Goal: Task Accomplishment & Management: Manage account settings

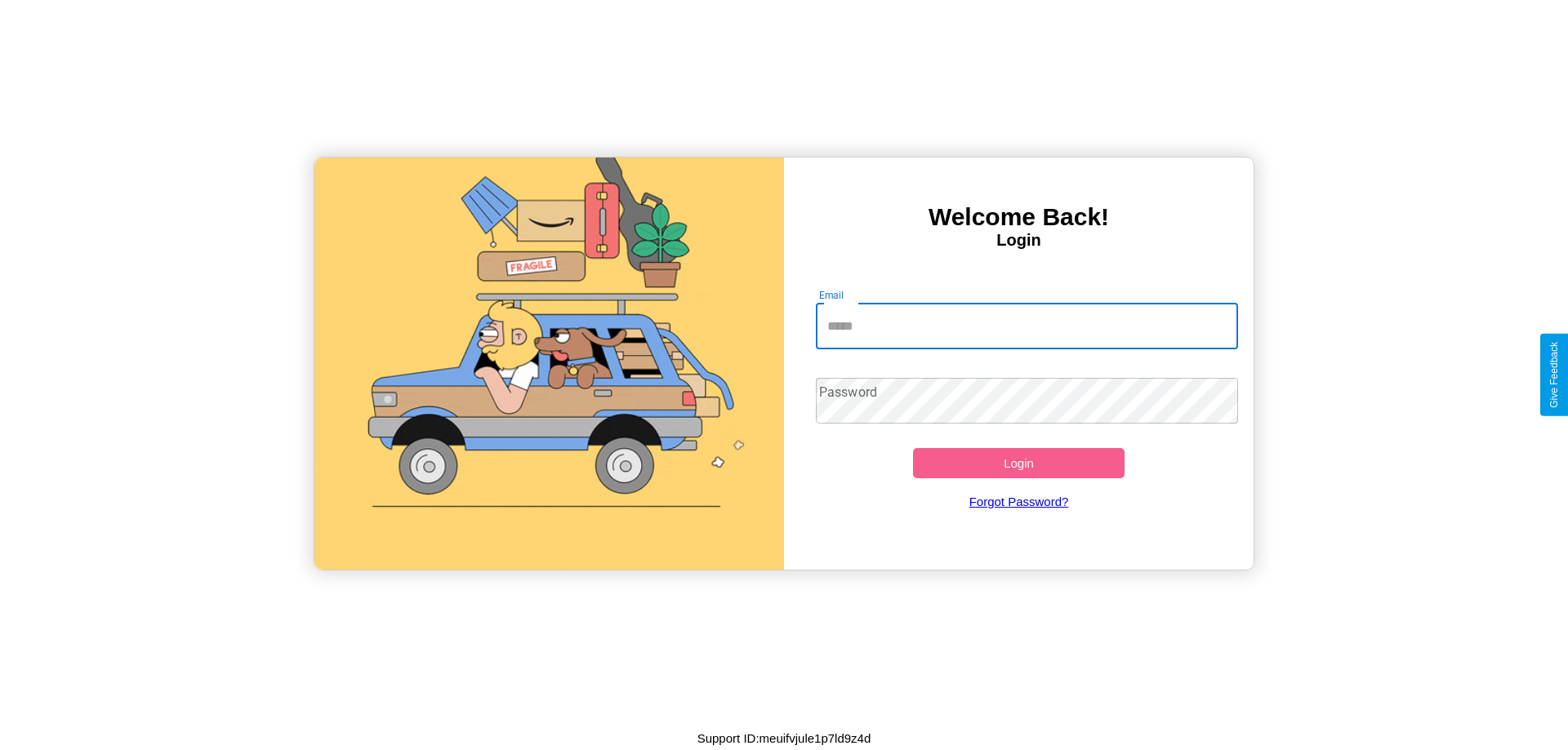
click at [1027, 326] on input "Email" at bounding box center [1027, 326] width 423 height 46
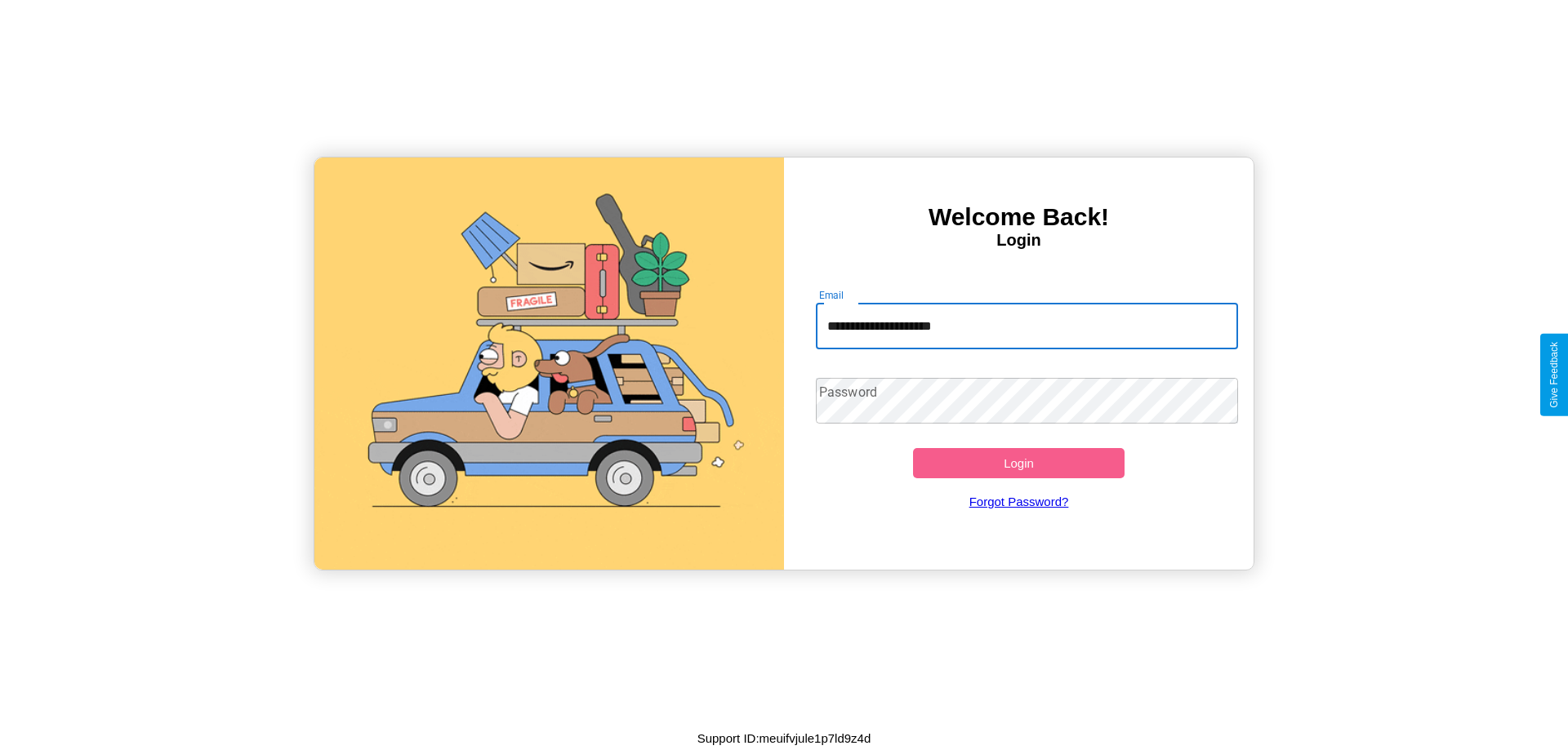
type input "**********"
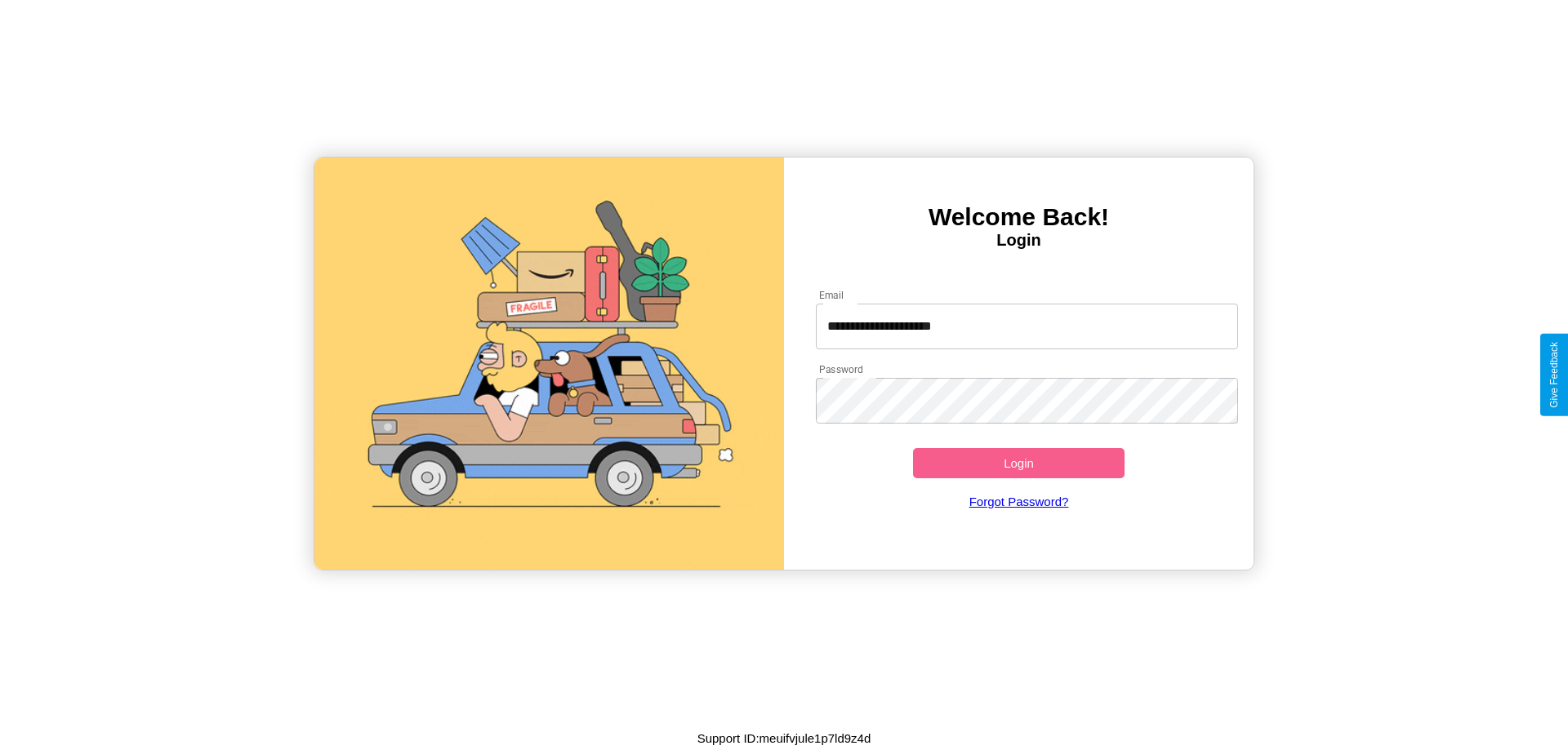
click at [1019, 463] on button "Login" at bounding box center [1019, 463] width 212 height 30
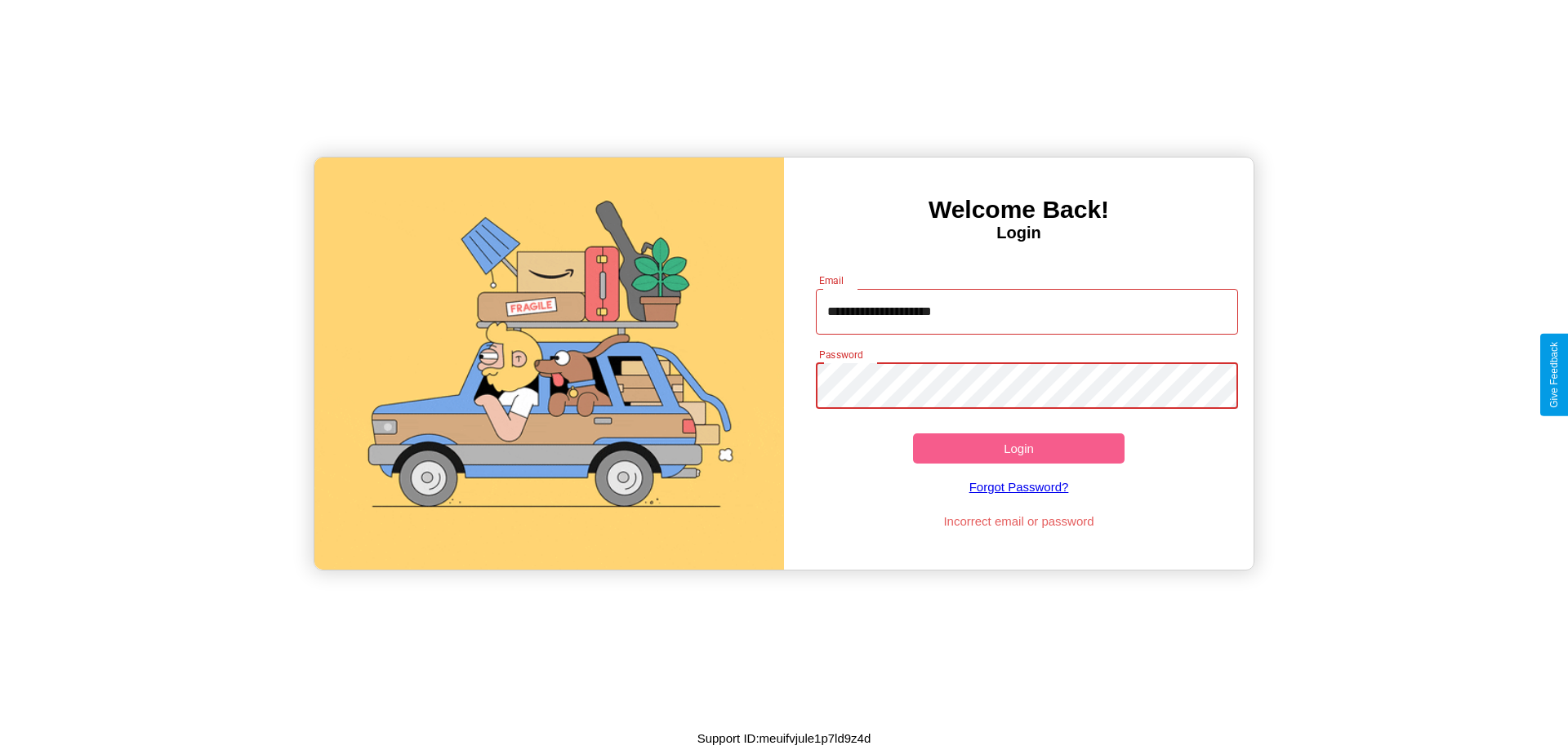
click at [1019, 448] on button "Login" at bounding box center [1019, 449] width 212 height 30
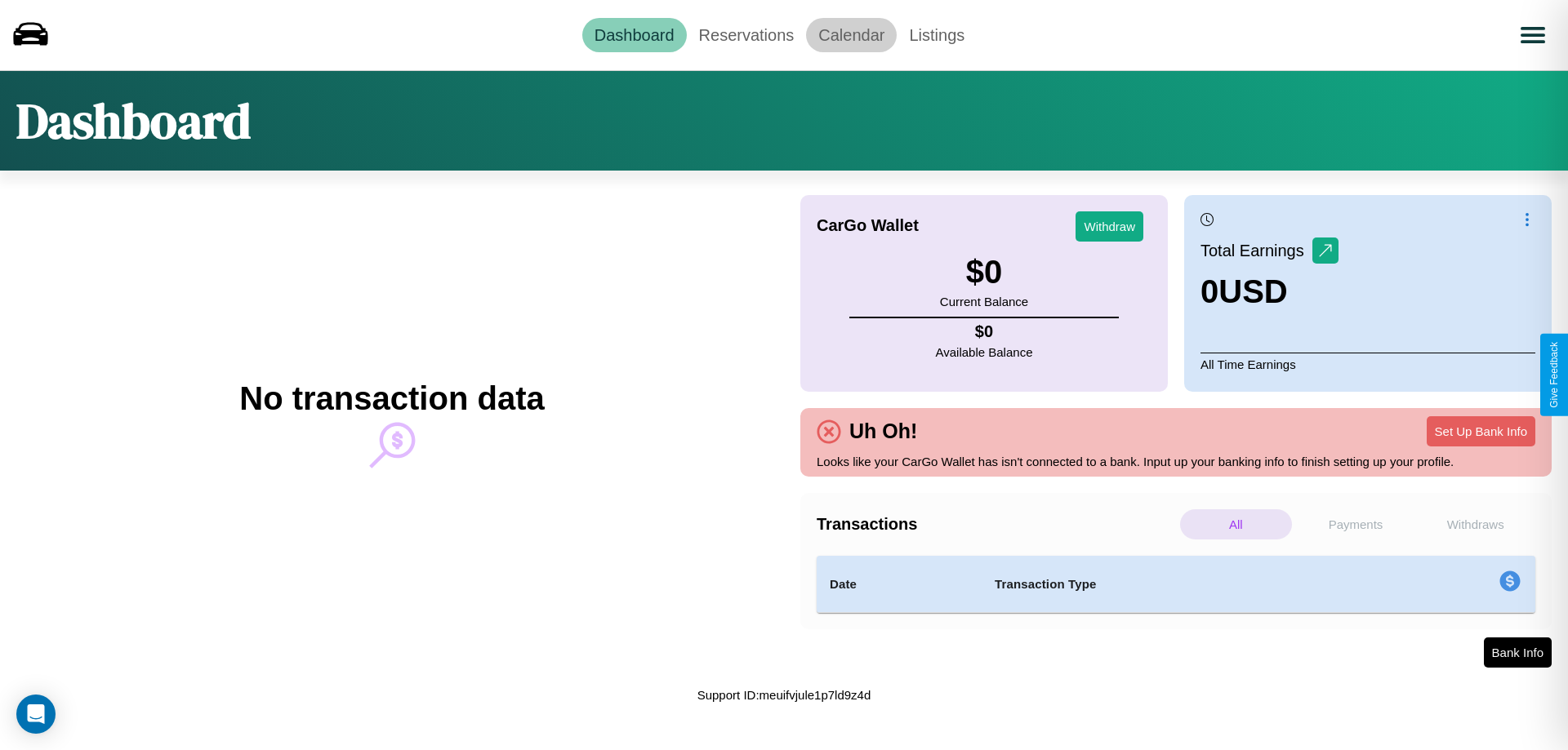
click at [851, 35] on link "Calendar" at bounding box center [851, 35] width 90 height 35
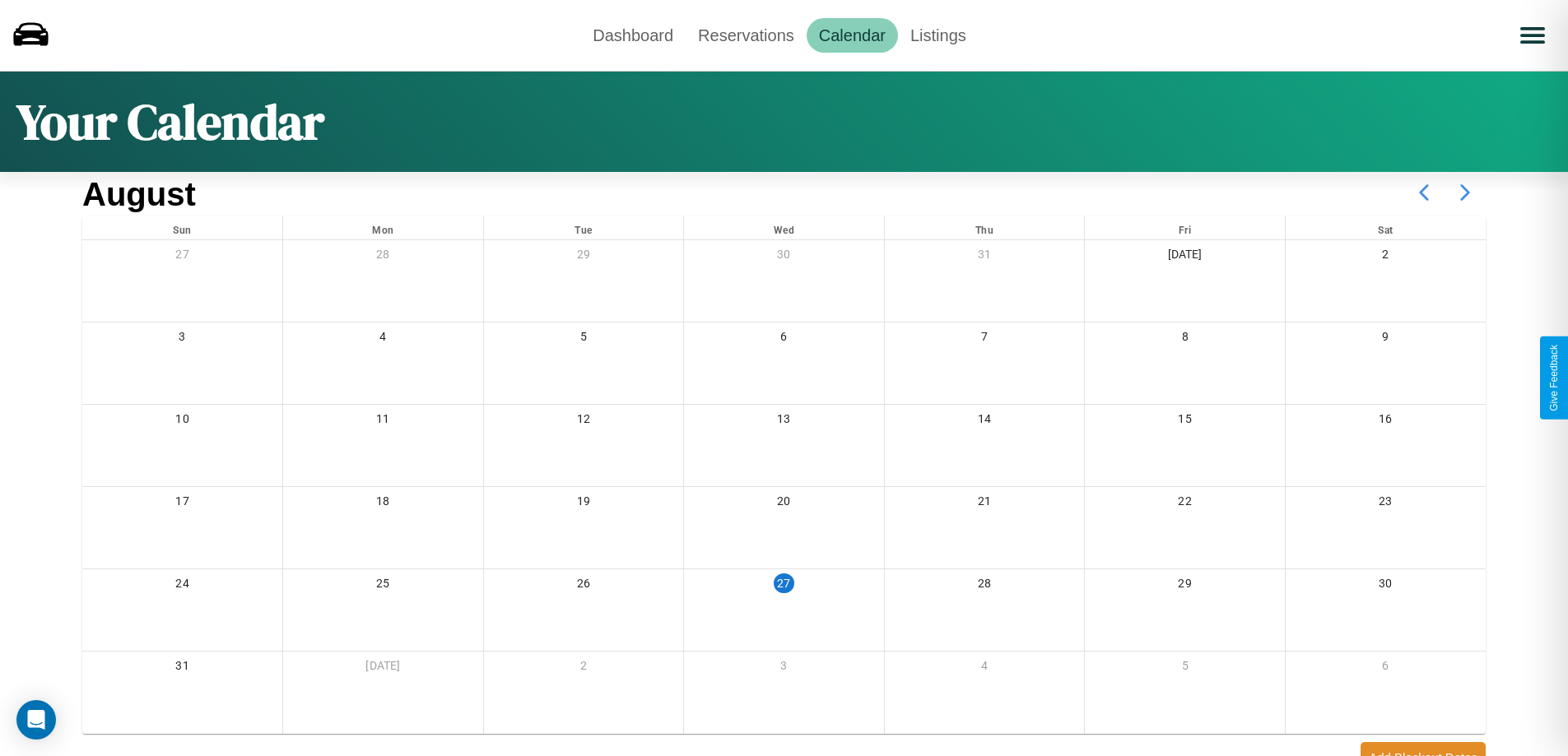
click at [1465, 192] on icon at bounding box center [1465, 192] width 41 height 41
click at [746, 35] on link "Reservations" at bounding box center [746, 35] width 121 height 35
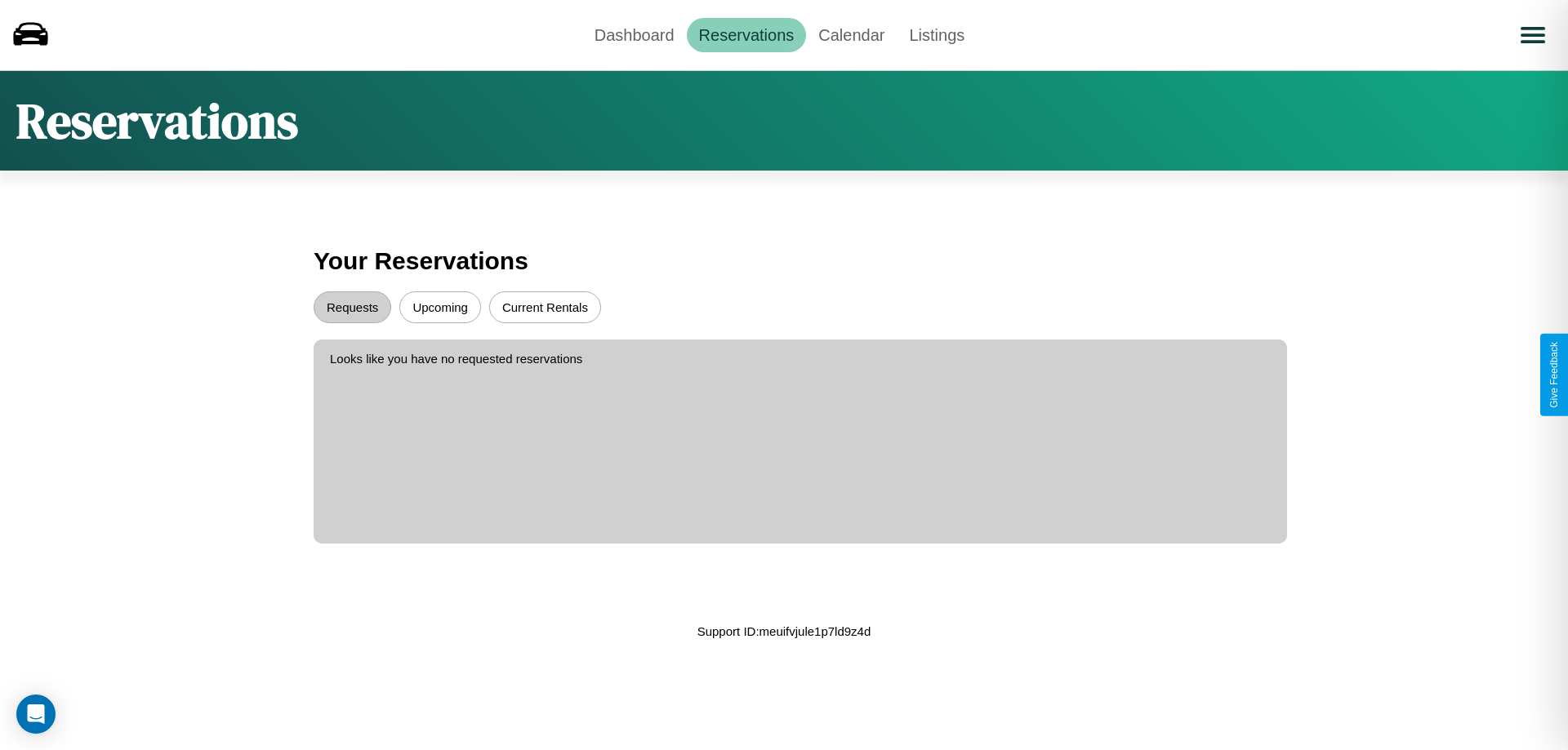
click at [545, 307] on button "Current Rentals" at bounding box center [545, 308] width 112 height 32
click at [352, 307] on button "Requests" at bounding box center [353, 308] width 78 height 32
click at [634, 35] on link "Dashboard" at bounding box center [635, 35] width 105 height 35
